Goal: Task Accomplishment & Management: Manage account settings

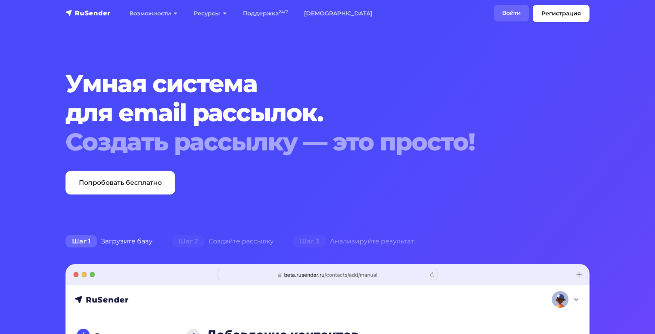
click at [513, 15] on link "Войти" at bounding box center [511, 13] width 35 height 17
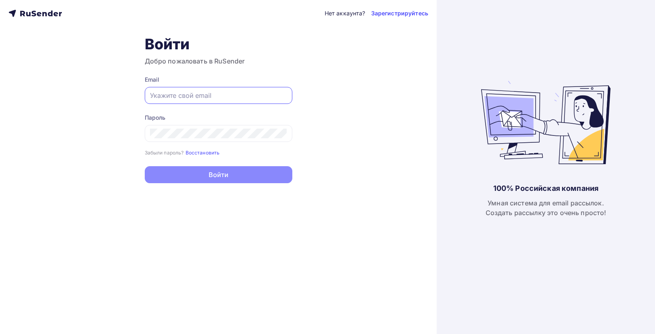
click at [235, 99] on input "text" at bounding box center [218, 96] width 137 height 10
type input "airat19624@mail.ru"
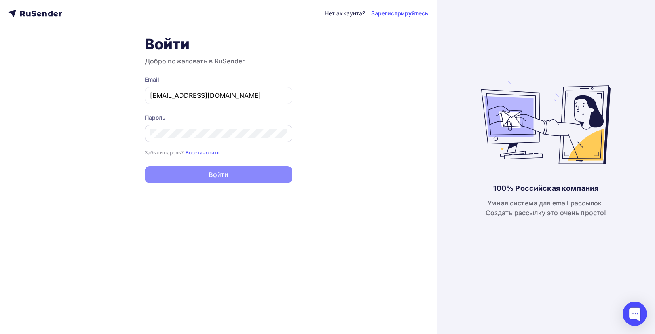
click at [201, 139] on div at bounding box center [219, 133] width 148 height 17
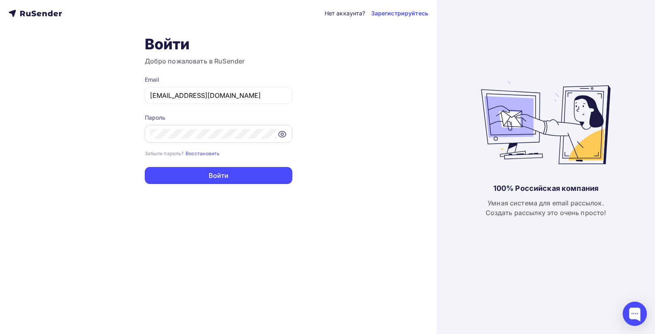
click at [280, 135] on icon at bounding box center [283, 134] width 10 height 10
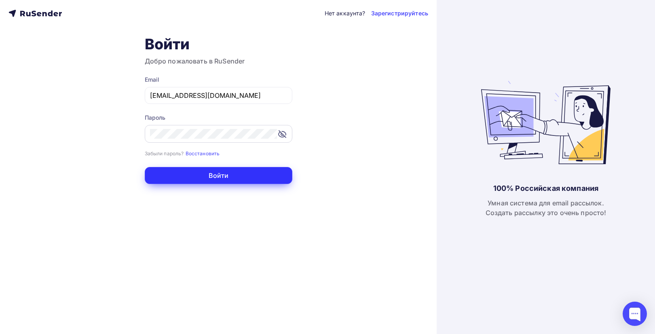
click at [233, 178] on button "Войти" at bounding box center [219, 175] width 148 height 17
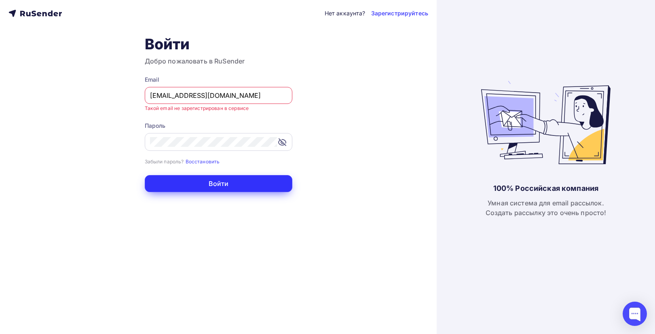
click at [183, 186] on button "Войти" at bounding box center [219, 183] width 148 height 17
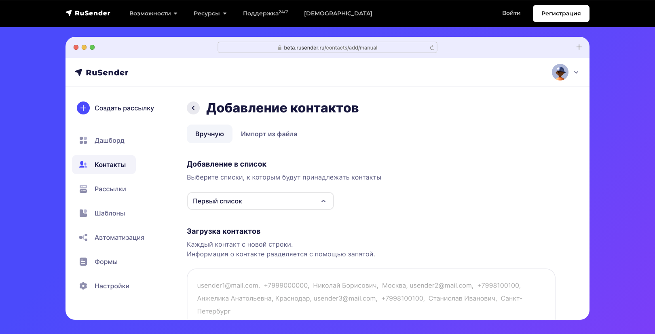
scroll to position [212, 0]
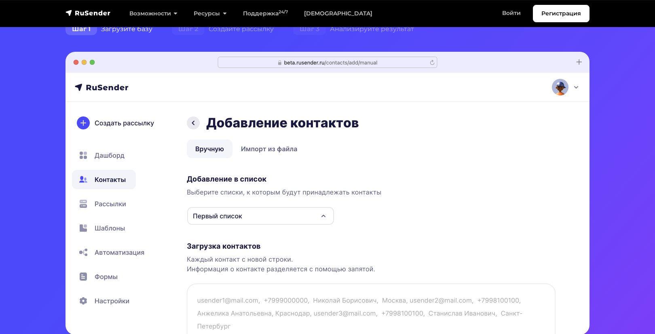
click at [76, 61] on img at bounding box center [328, 193] width 524 height 283
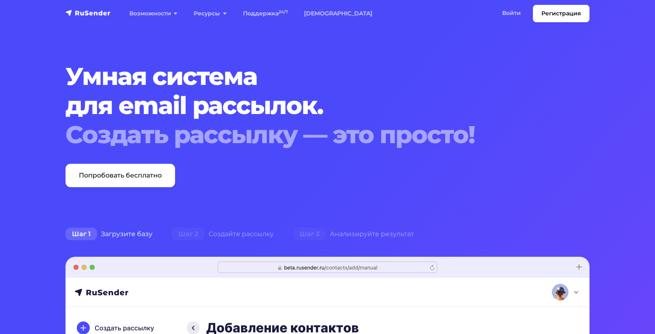
scroll to position [0, 0]
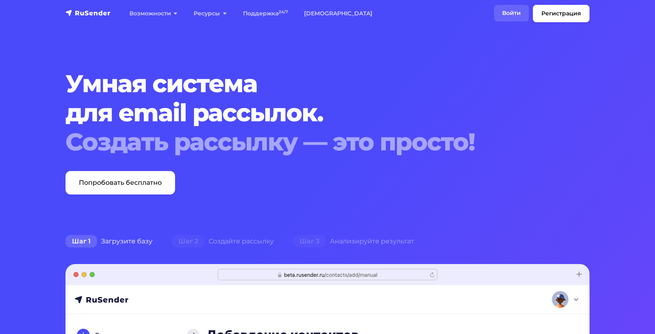
click at [515, 16] on link "Войти" at bounding box center [511, 13] width 35 height 17
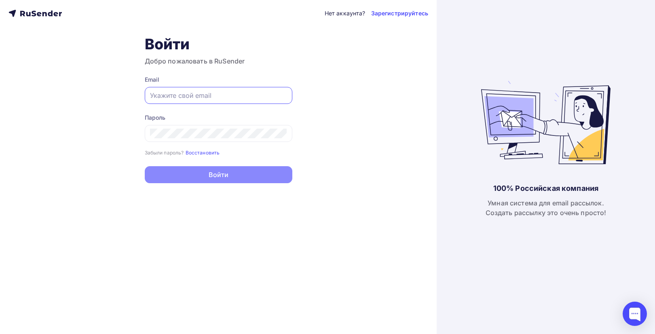
click at [208, 98] on input "text" at bounding box center [218, 96] width 137 height 10
type input "airat19624@mail.ru"
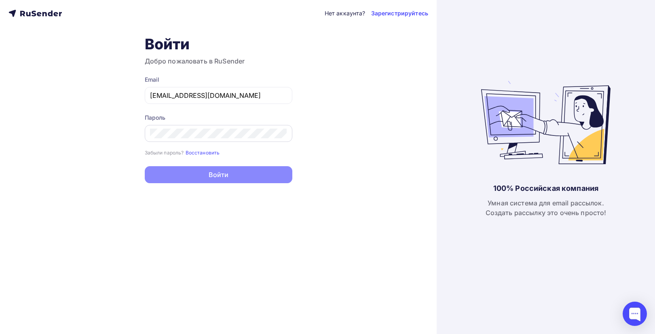
click at [172, 140] on div at bounding box center [219, 133] width 148 height 17
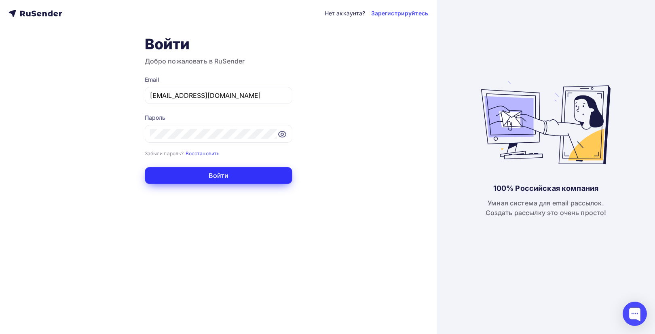
click at [182, 180] on button "Войти" at bounding box center [219, 175] width 148 height 17
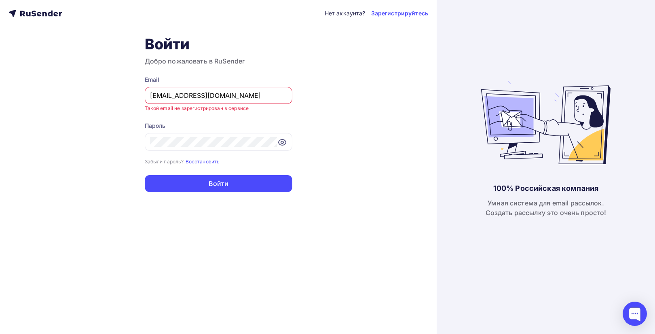
click at [222, 99] on input "airat19624@mail.ru" at bounding box center [218, 96] width 137 height 10
click at [281, 141] on icon at bounding box center [283, 143] width 10 height 10
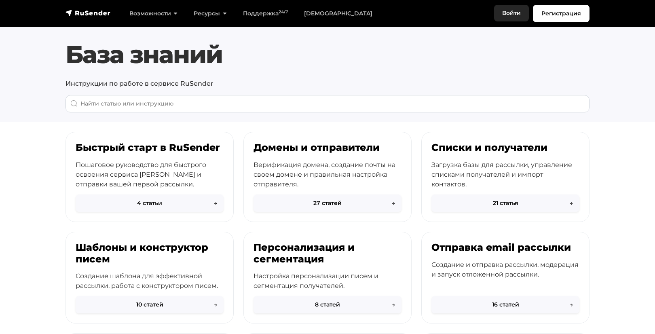
click at [510, 12] on link "Войти" at bounding box center [511, 13] width 35 height 17
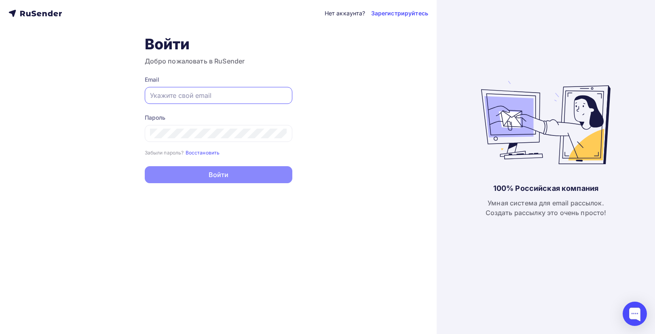
click at [226, 97] on input "text" at bounding box center [218, 96] width 137 height 10
type input "[EMAIL_ADDRESS][DOMAIN_NAME]"
click at [221, 116] on div "Пароль" at bounding box center [219, 118] width 148 height 8
